Goal: Transaction & Acquisition: Purchase product/service

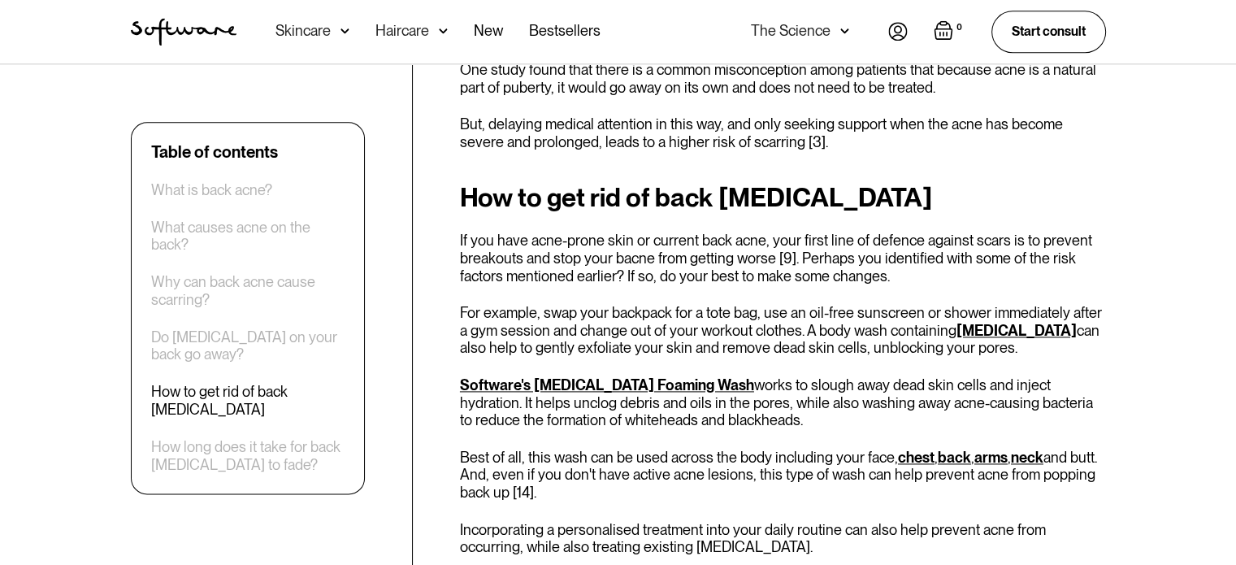
scroll to position [2168, 0]
